Goal: Information Seeking & Learning: Find specific fact

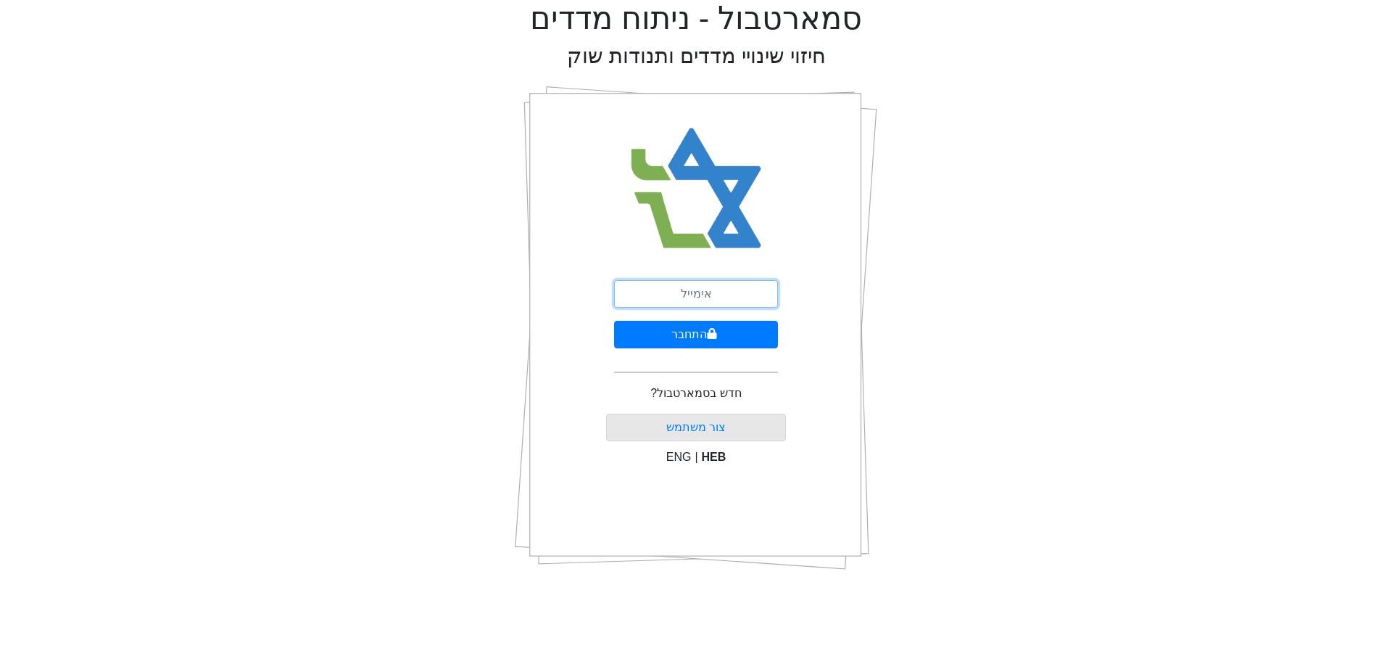
click at [740, 295] on input "email" at bounding box center [696, 294] width 164 height 28
type input "[PERSON_NAME][EMAIL_ADDRESS][DOMAIN_NAME]"
click at [714, 331] on icon "submit" at bounding box center [712, 333] width 9 height 11
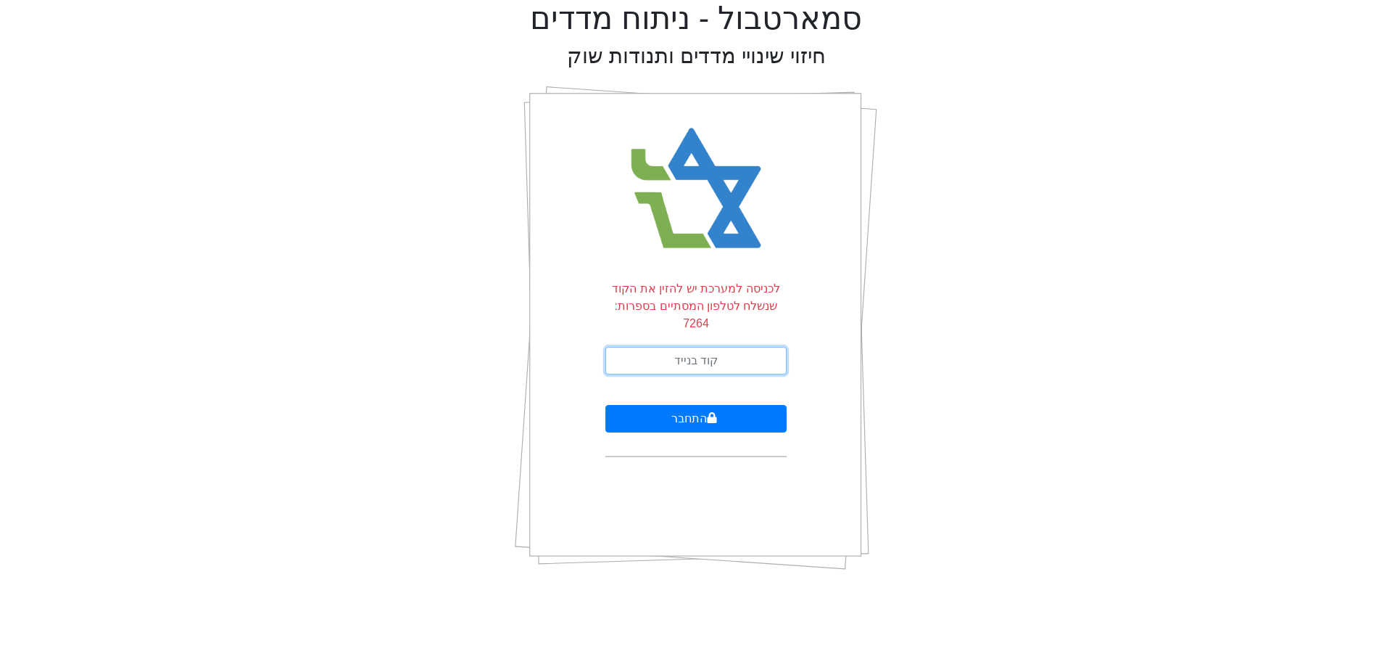
drag, startPoint x: 680, startPoint y: 353, endPoint x: 709, endPoint y: 332, distance: 35.8
click at [680, 353] on input "text" at bounding box center [696, 361] width 181 height 28
type input "201332"
click at [606, 405] on button "התחבר" at bounding box center [696, 419] width 181 height 28
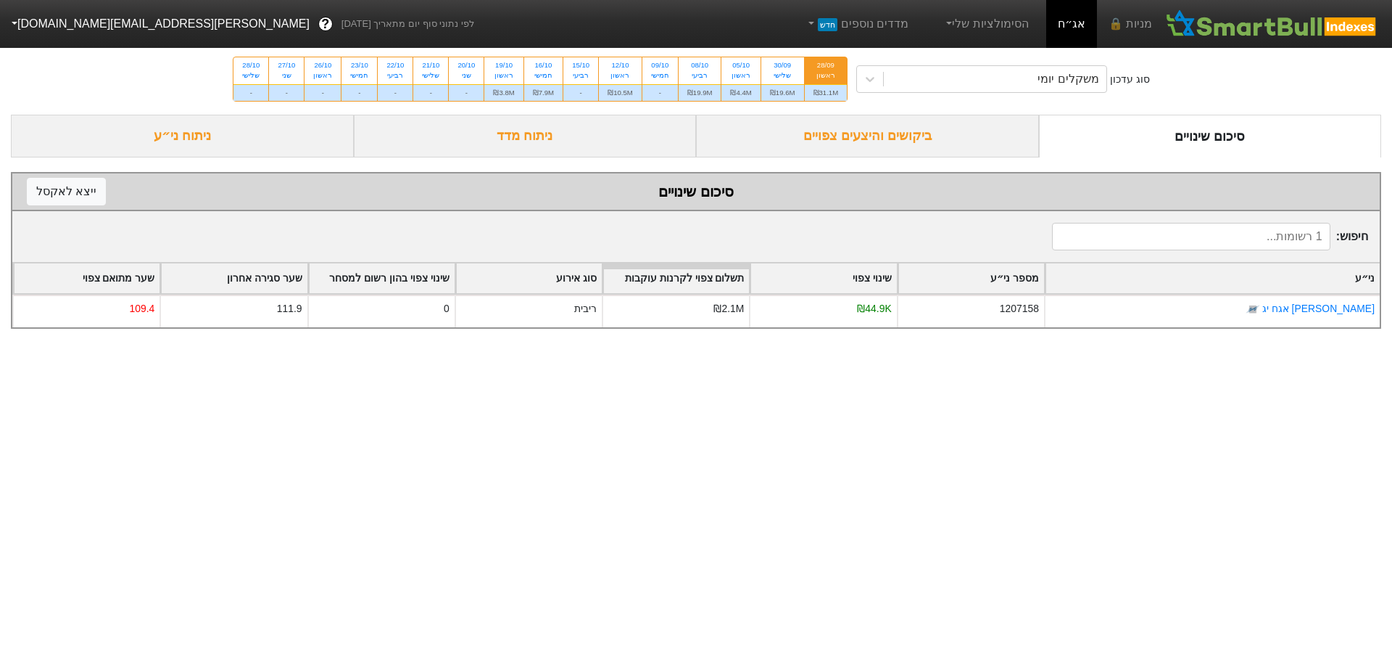
click at [946, 149] on div "ביקושים והיצעים צפויים" at bounding box center [867, 136] width 343 height 43
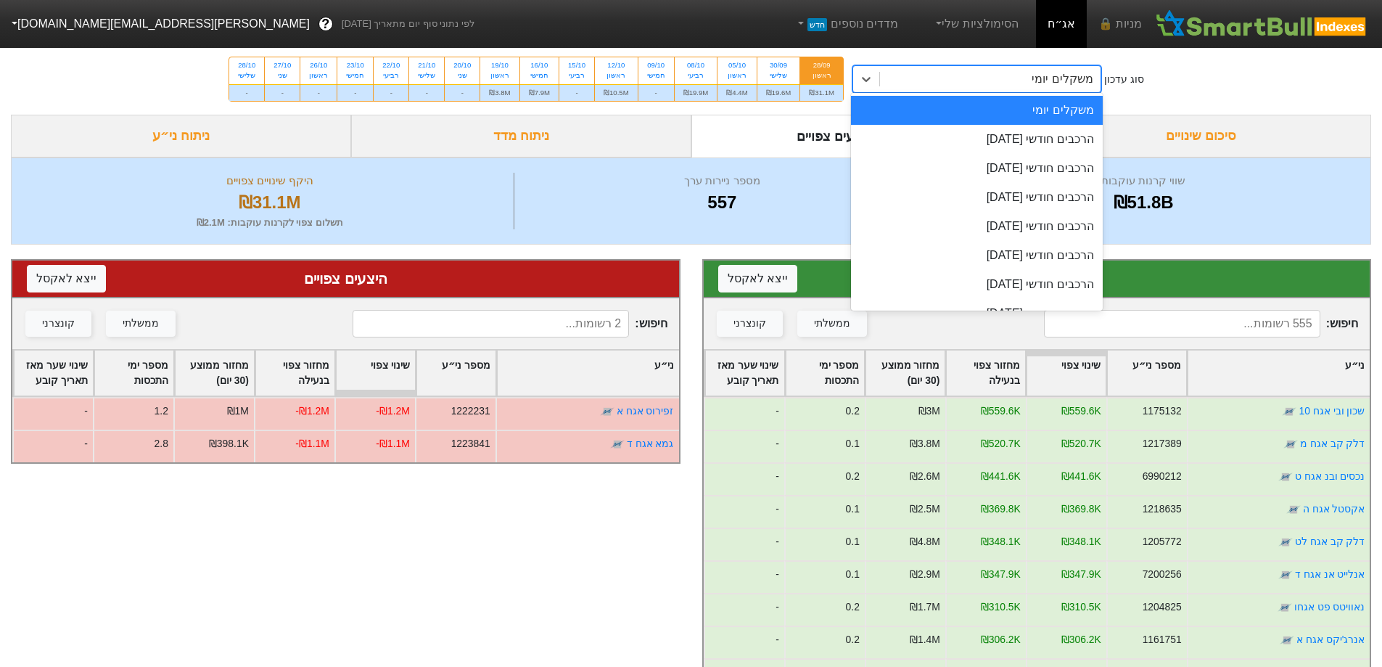
click at [994, 68] on div "משקלים יומי" at bounding box center [990, 79] width 220 height 26
click at [1055, 127] on div "הרכבים חודשי [DATE]" at bounding box center [977, 139] width 252 height 29
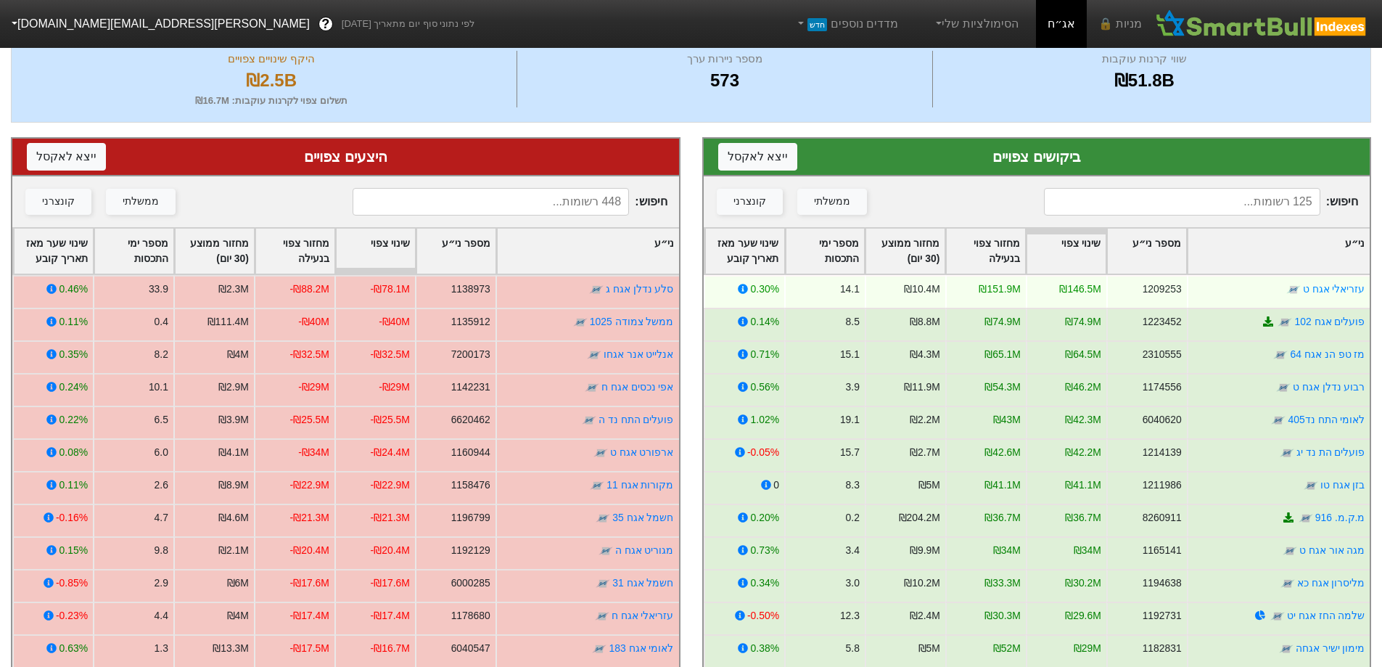
scroll to position [218, 0]
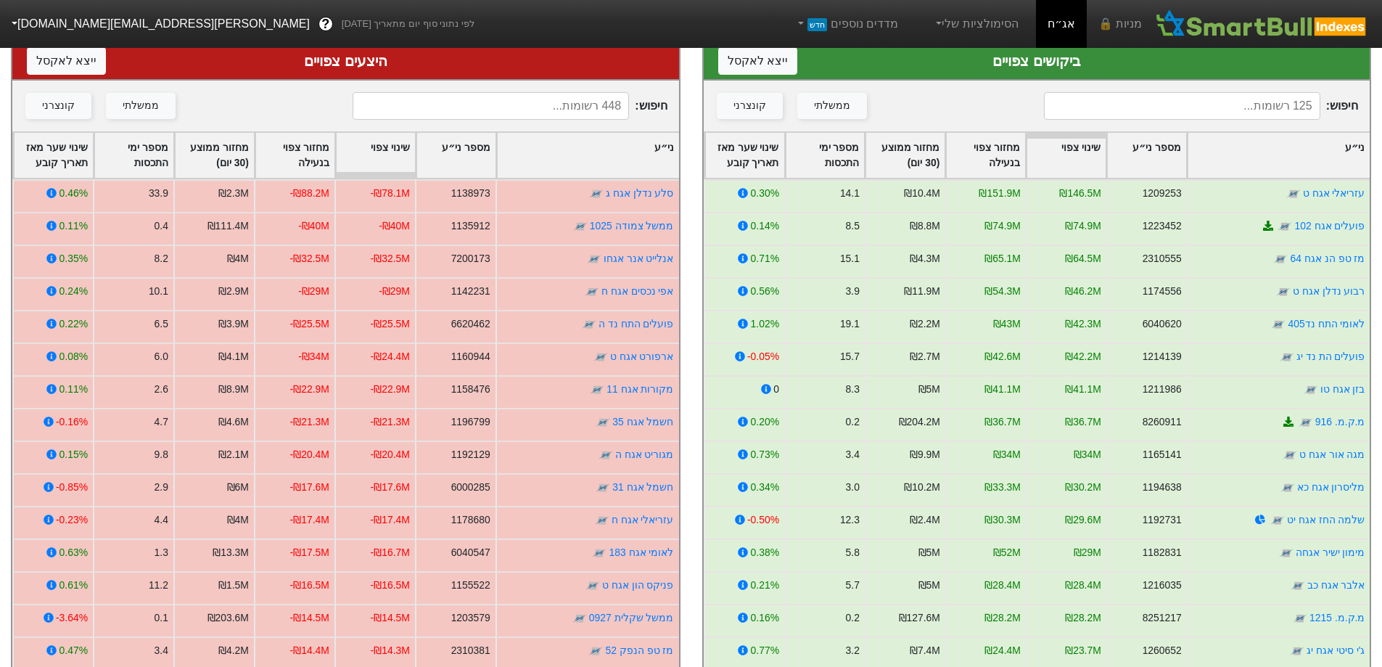
click at [1200, 98] on input at bounding box center [1182, 106] width 276 height 28
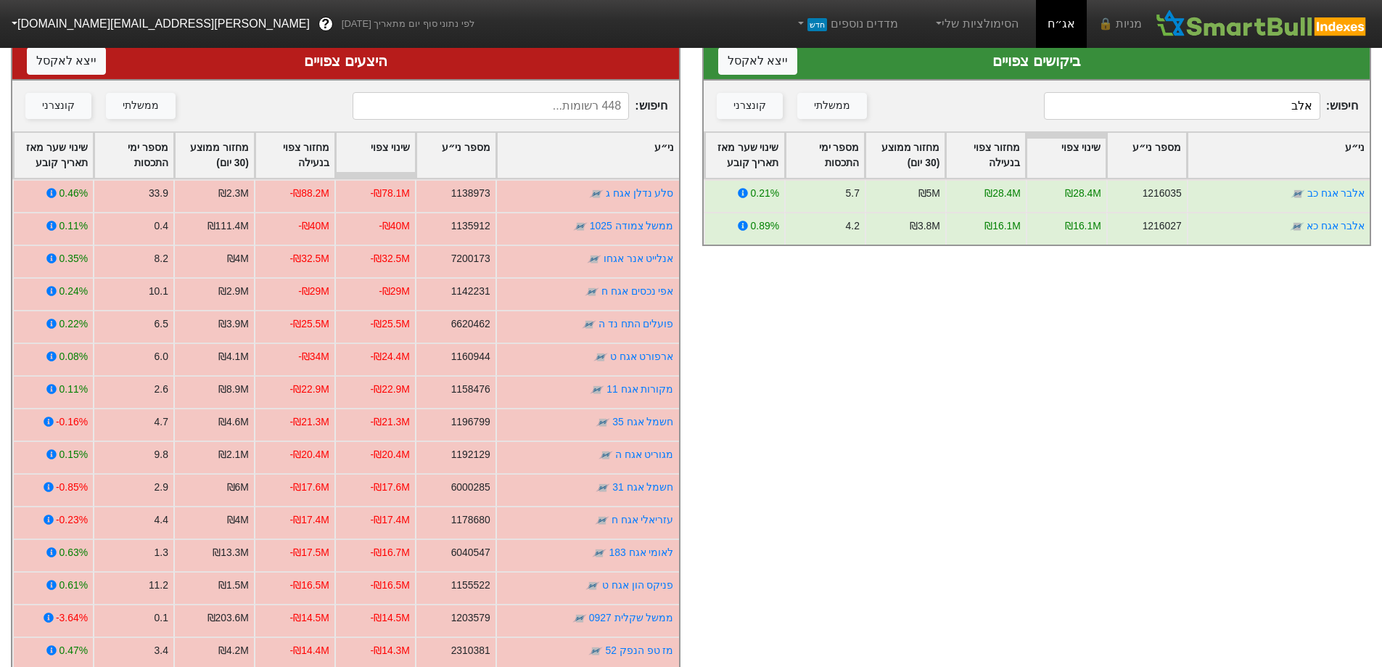
drag, startPoint x: 1340, startPoint y: 107, endPoint x: 1380, endPoint y: 107, distance: 39.9
click at [1380, 107] on div "ביקושים צפויים ייצא ל אקסל חיפוש : אלב ממשלתי קונצרני ני״ע מספר ני״ע שינוי צפוי…" at bounding box center [1036, 365] width 691 height 676
type input "א"
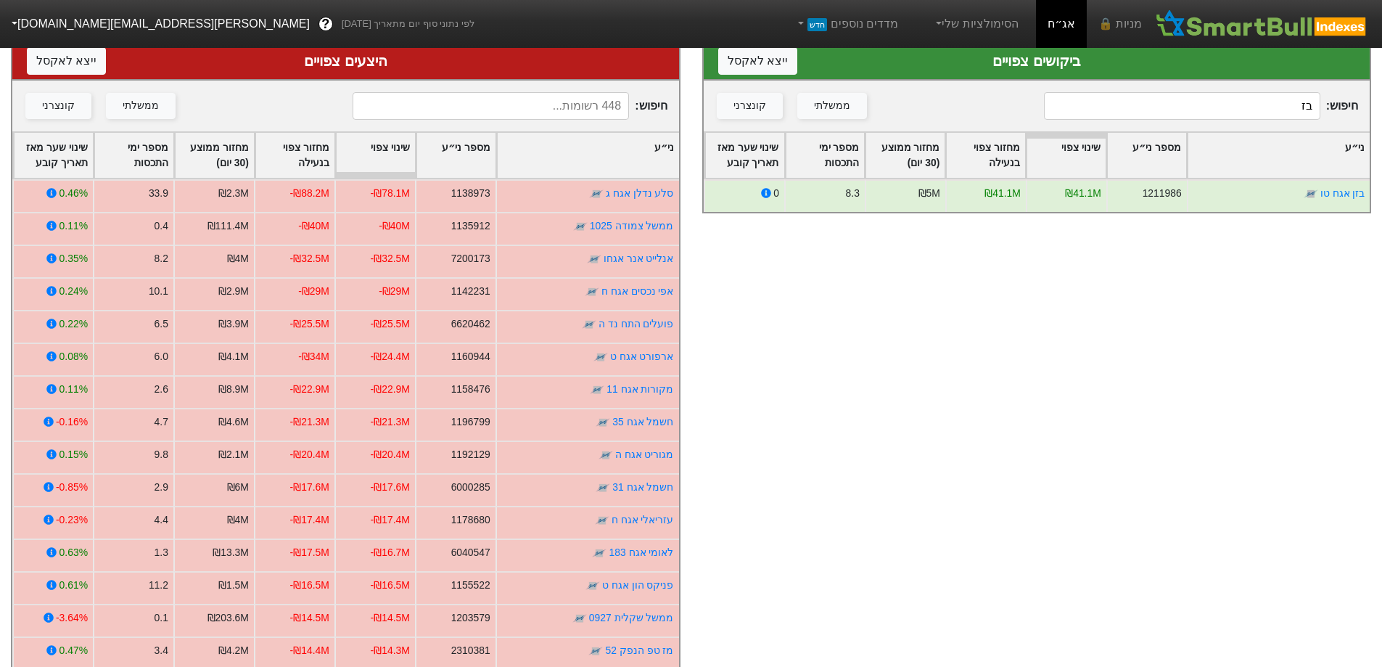
type input "ב"
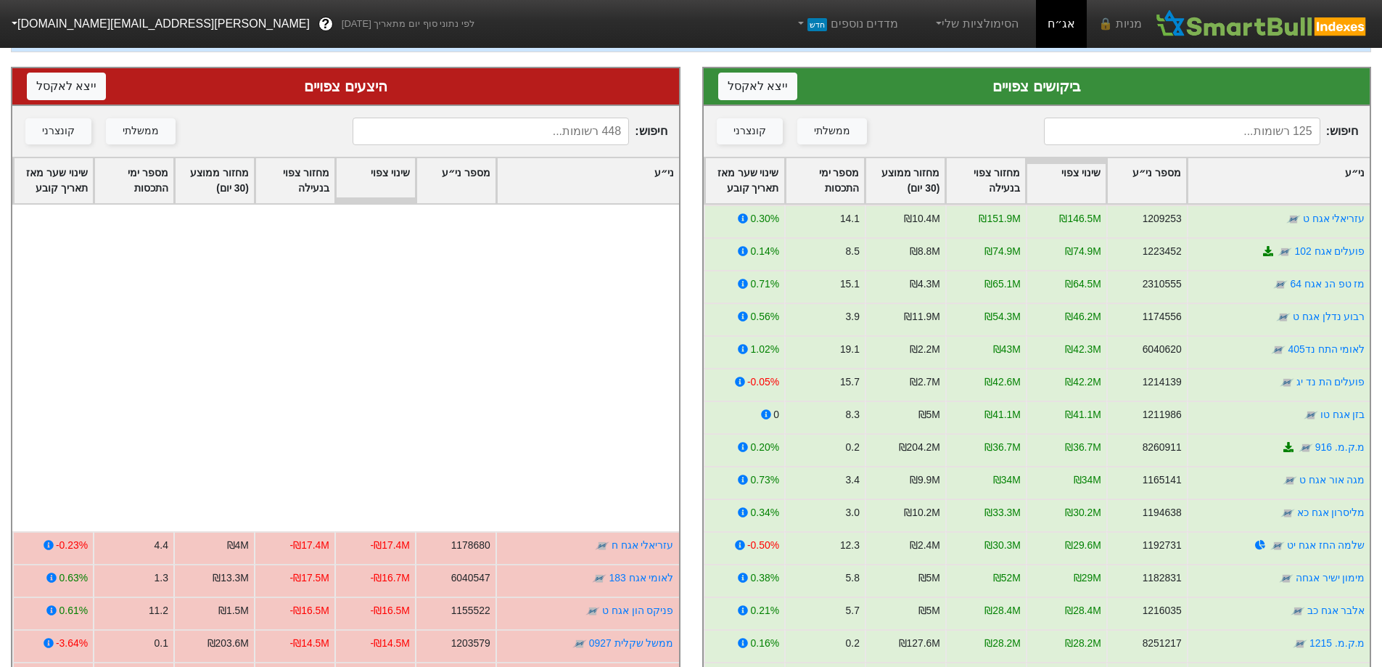
scroll to position [363, 0]
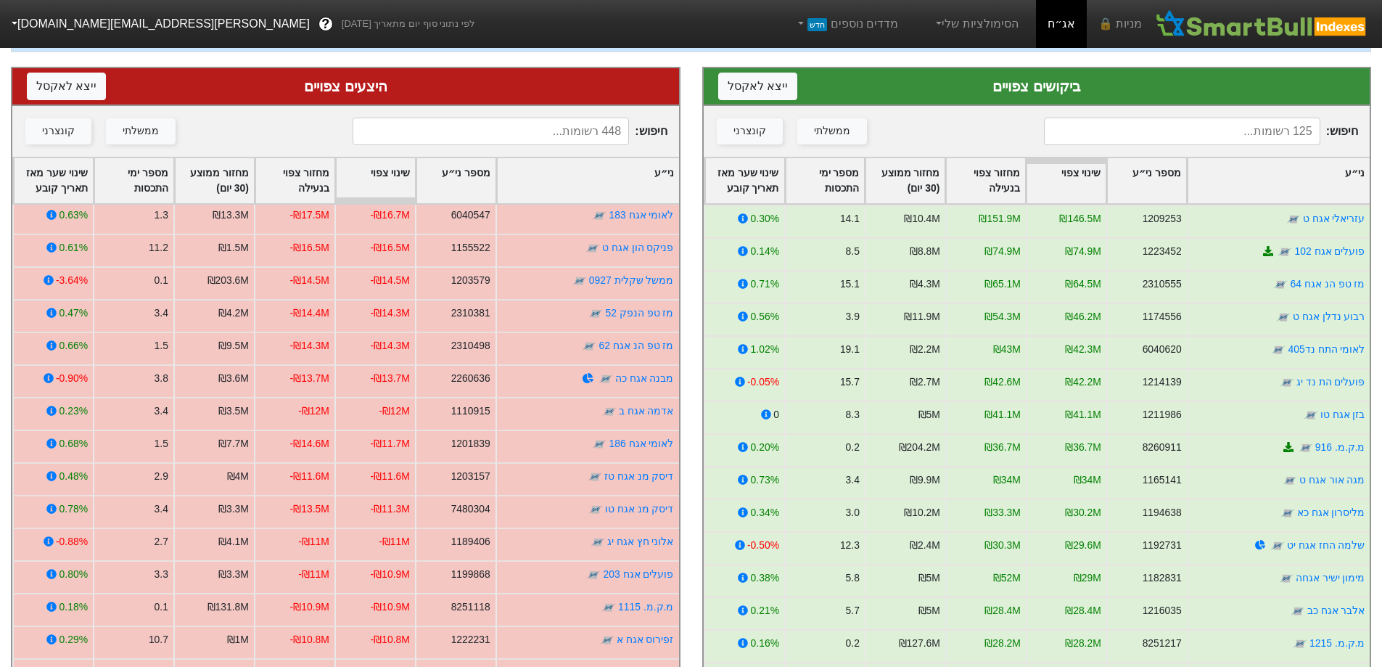
click at [1216, 130] on input at bounding box center [1182, 131] width 276 height 28
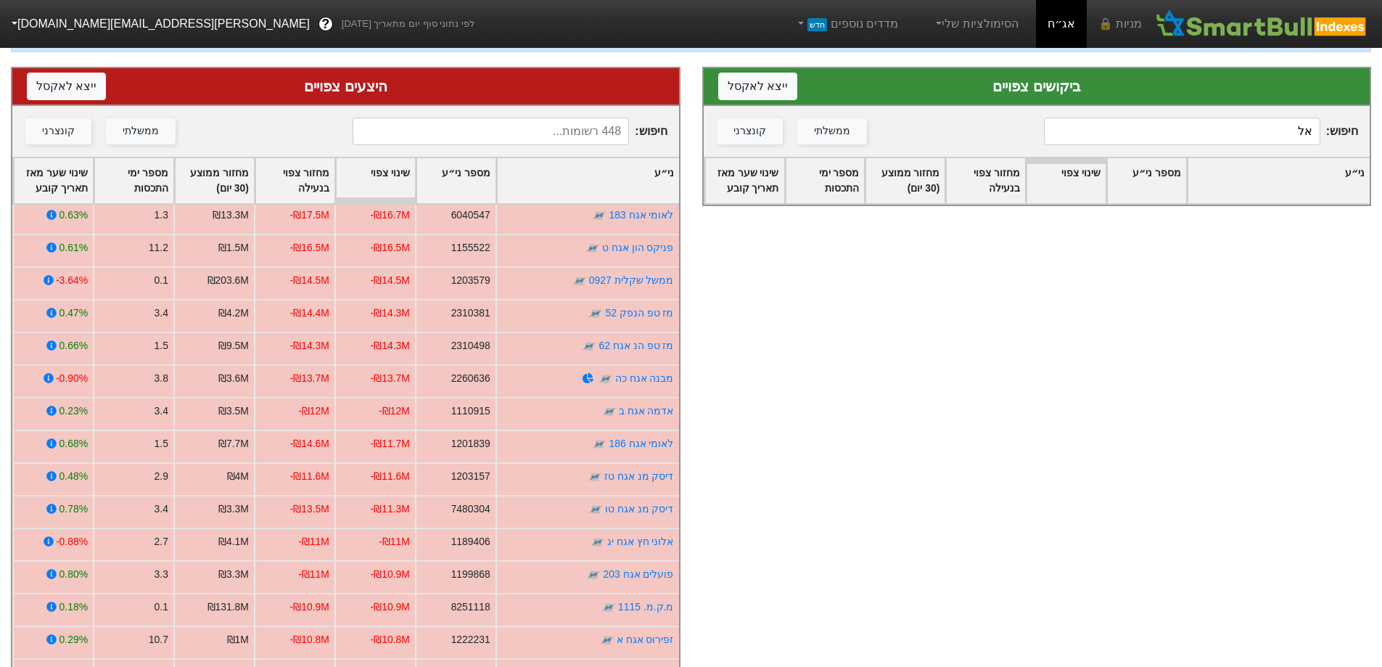
type input "א"
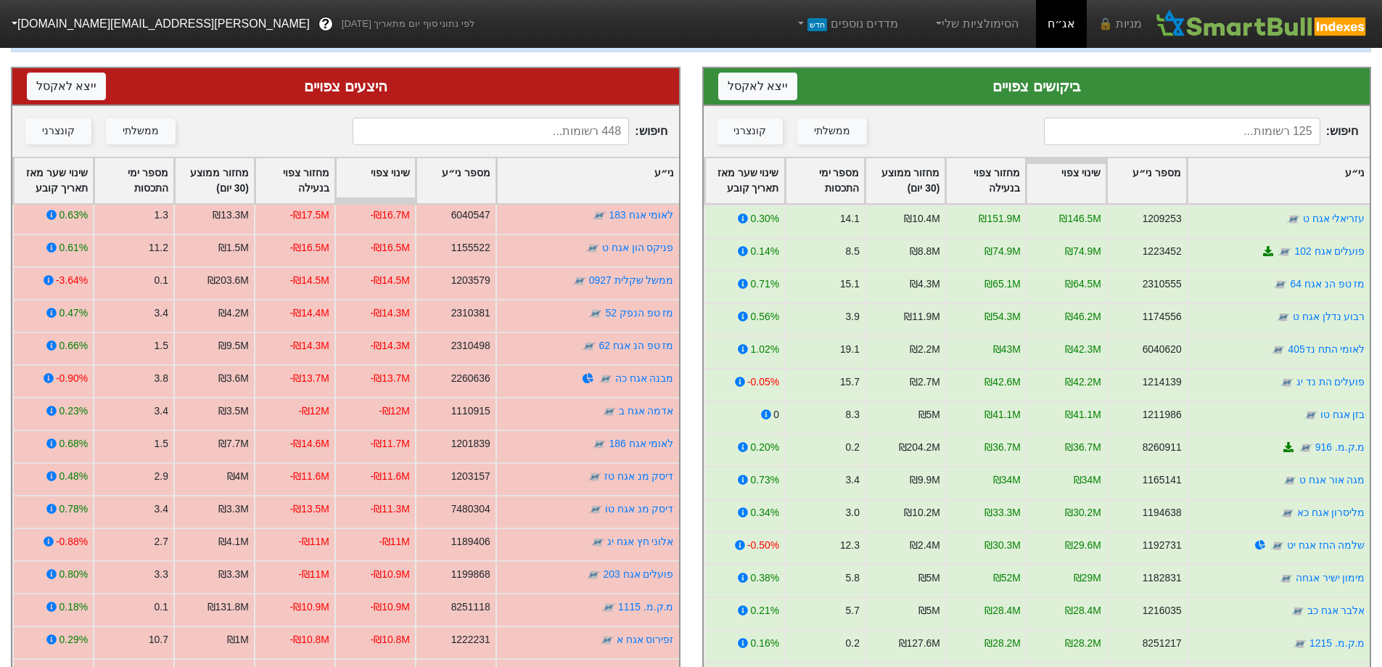
click at [561, 133] on input at bounding box center [490, 131] width 276 height 28
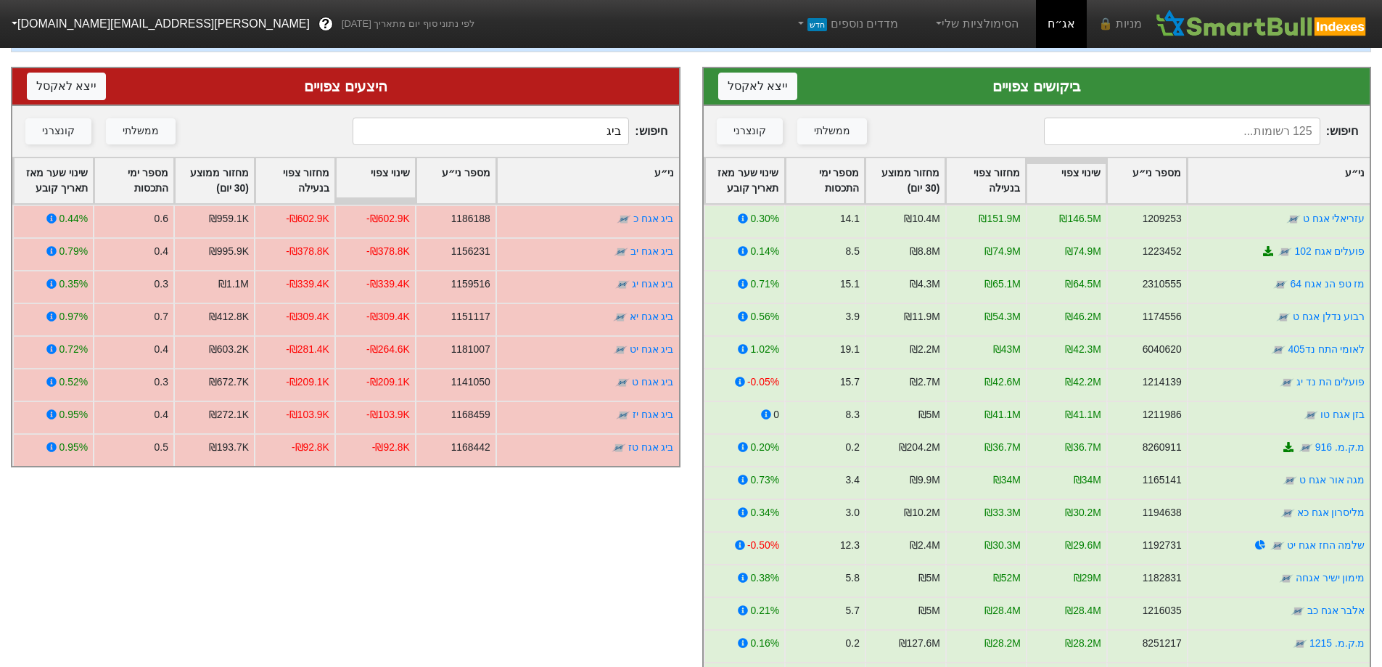
scroll to position [0, 0]
type input "ביג"
click at [1197, 133] on input at bounding box center [1182, 131] width 276 height 28
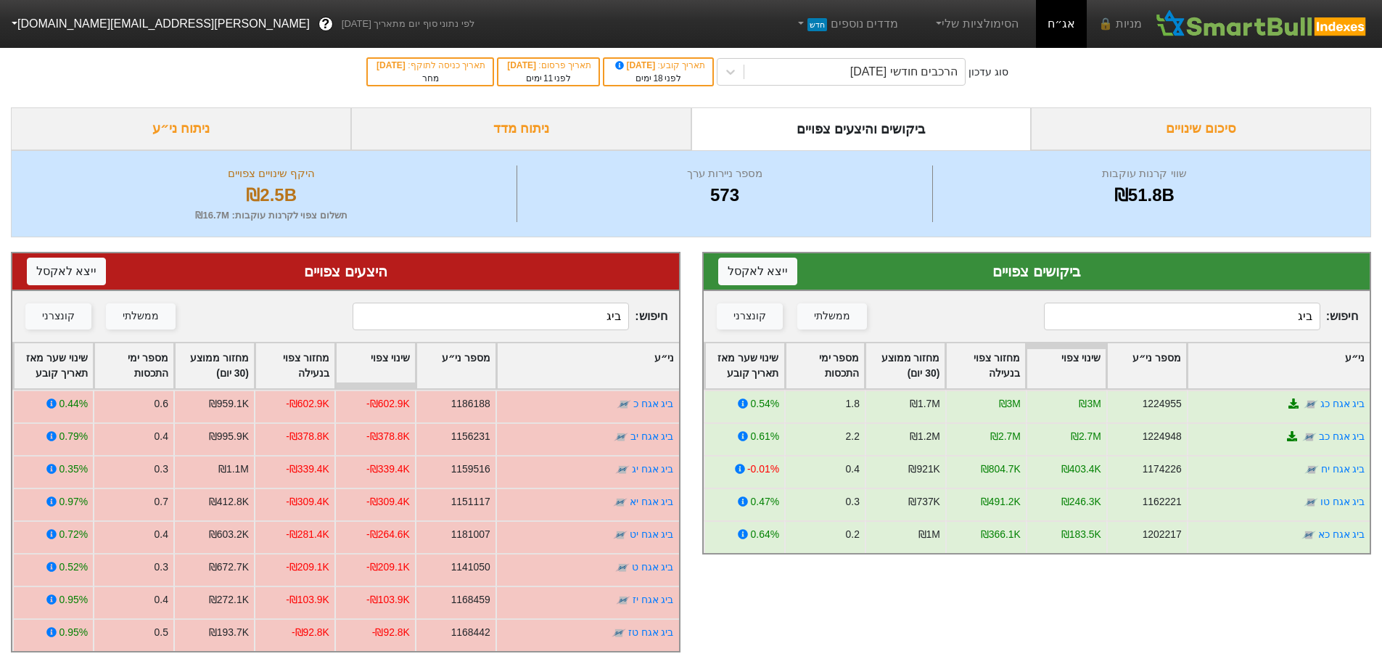
scroll to position [18, 0]
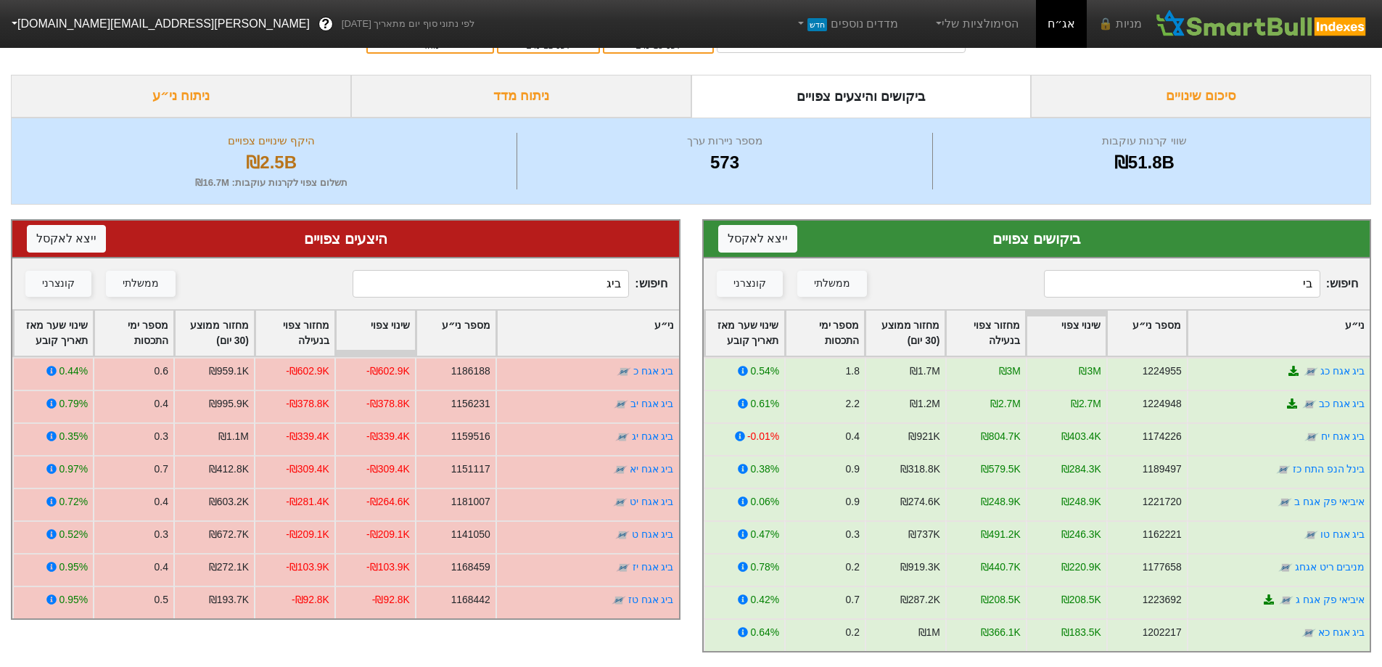
type input "ב"
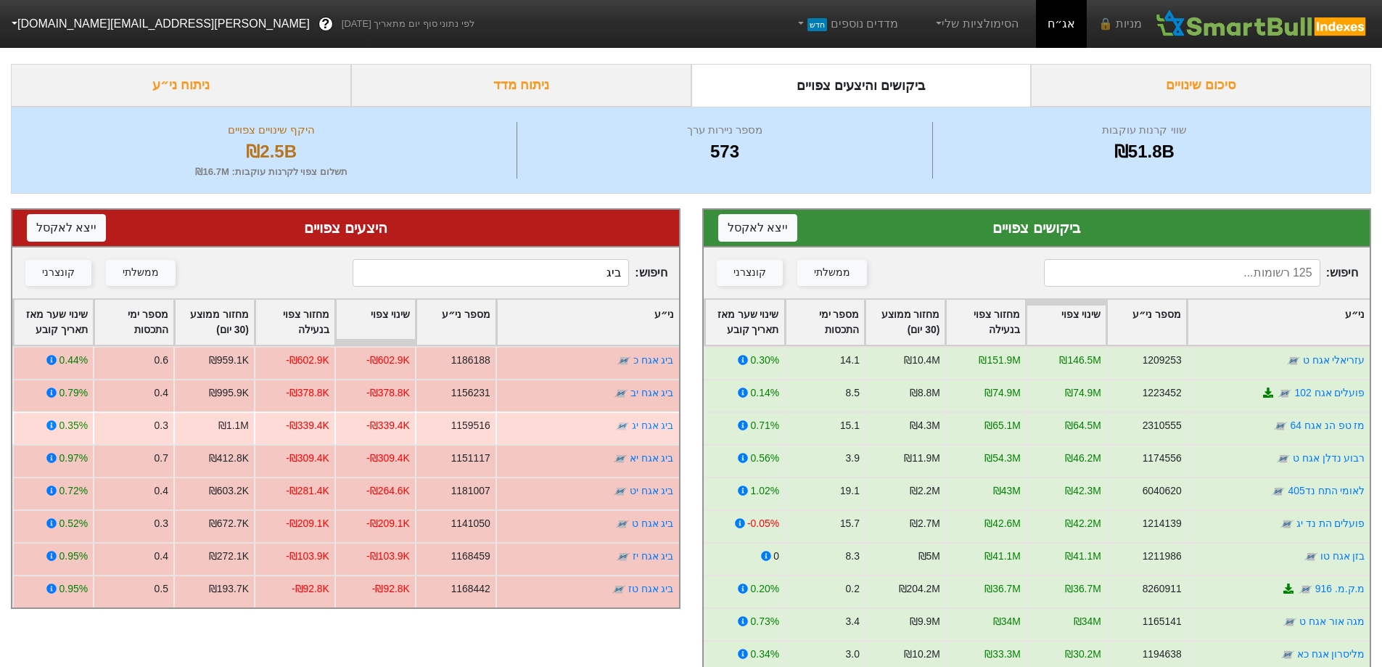
scroll to position [192, 0]
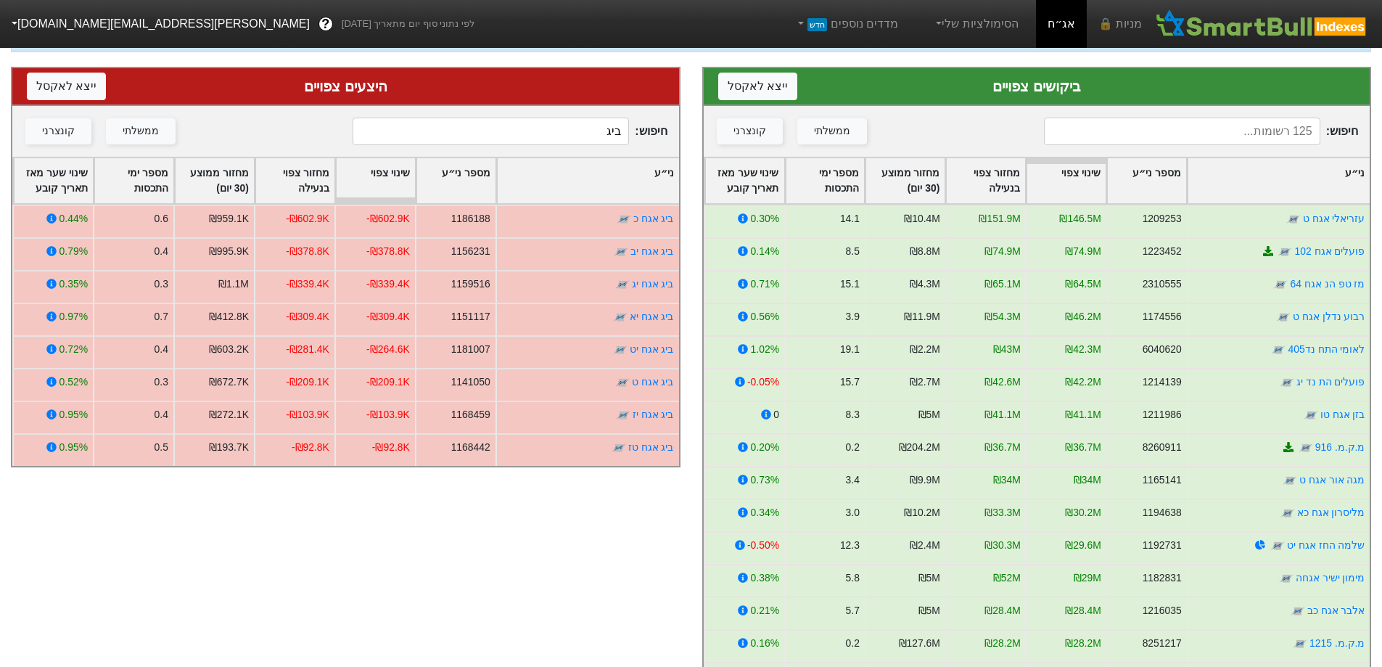
drag, startPoint x: 591, startPoint y: 131, endPoint x: 689, endPoint y: 119, distance: 98.6
click at [689, 119] on div "היצעים צפויים ייצא ל אקסל חיפוש : ביג ממשלתי קונצרני ני״ע מספר ני״ע שינוי צפוי …" at bounding box center [345, 390] width 691 height 676
type input "נכס"
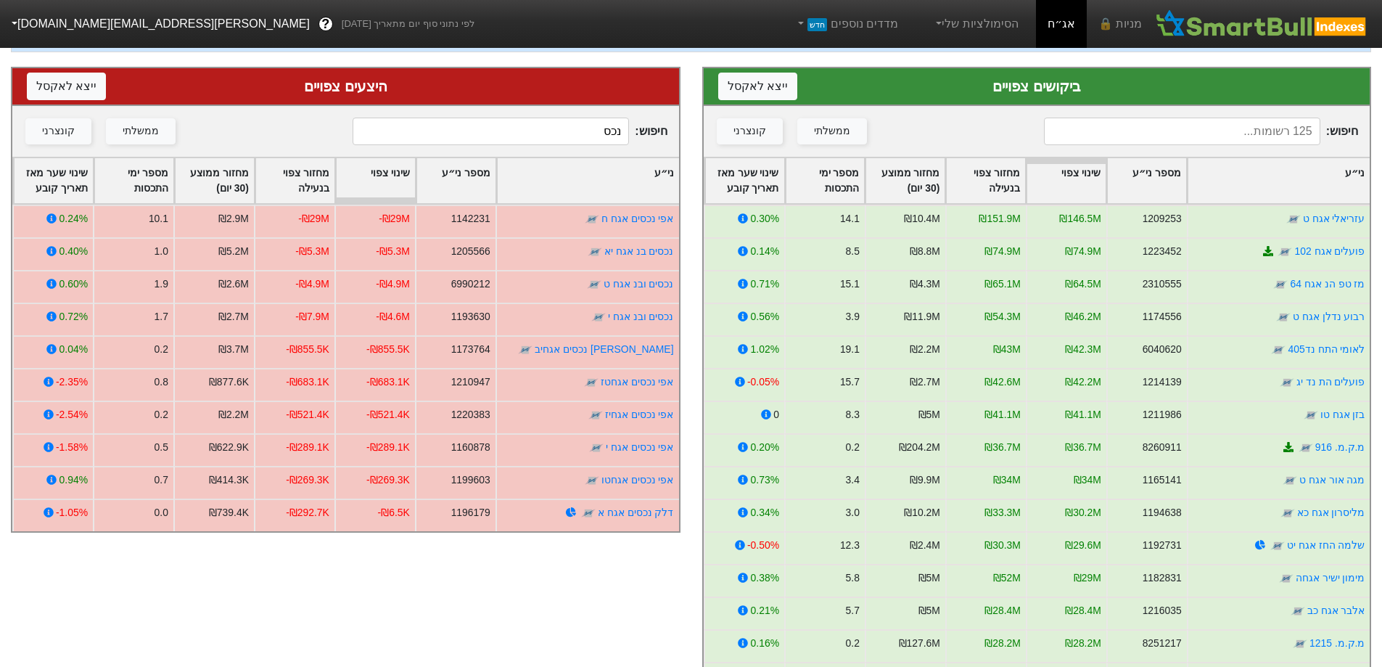
drag, startPoint x: 567, startPoint y: 136, endPoint x: 629, endPoint y: 123, distance: 63.0
click at [629, 123] on span "חיפוש : נכס" at bounding box center [509, 131] width 314 height 28
